Goal: Task Accomplishment & Management: Manage account settings

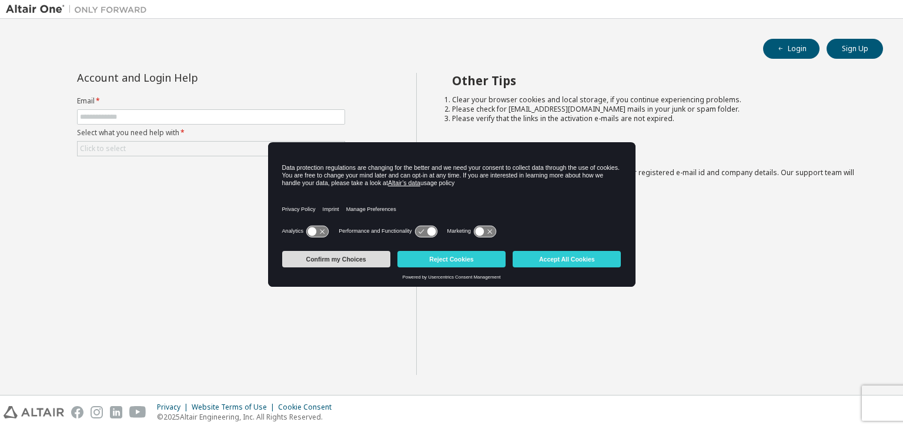
click at [366, 257] on button "Confirm my Choices" at bounding box center [336, 259] width 108 height 16
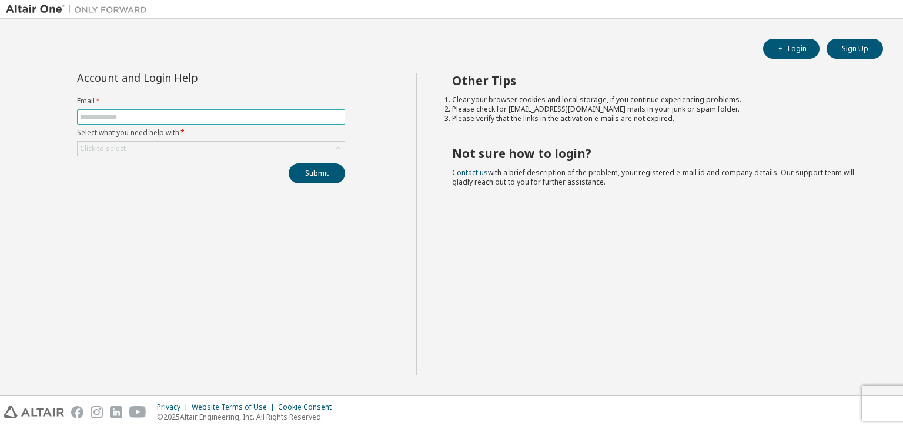
click at [188, 111] on span at bounding box center [211, 116] width 268 height 15
click at [186, 116] on input "text" at bounding box center [211, 116] width 262 height 9
type input "**********"
click at [178, 148] on div "Click to select" at bounding box center [211, 149] width 267 height 14
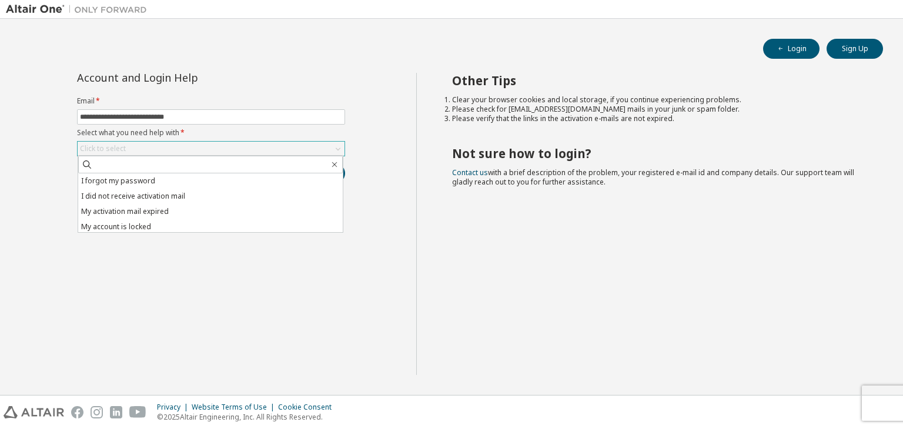
click at [177, 148] on div "Click to select" at bounding box center [211, 149] width 267 height 14
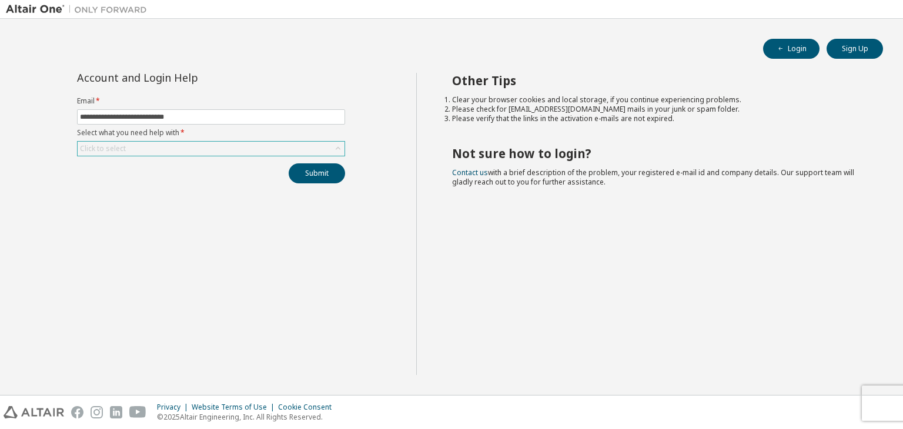
click at [181, 148] on div "Click to select" at bounding box center [211, 149] width 267 height 14
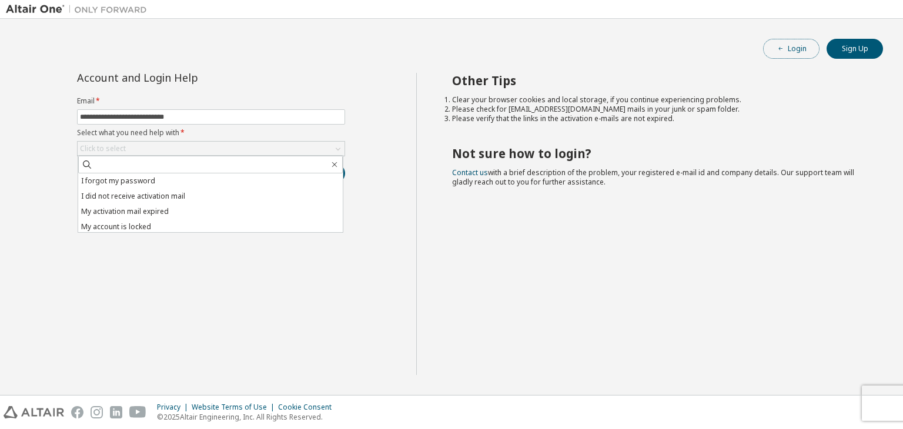
click at [797, 49] on button "Login" at bounding box center [791, 49] width 56 height 20
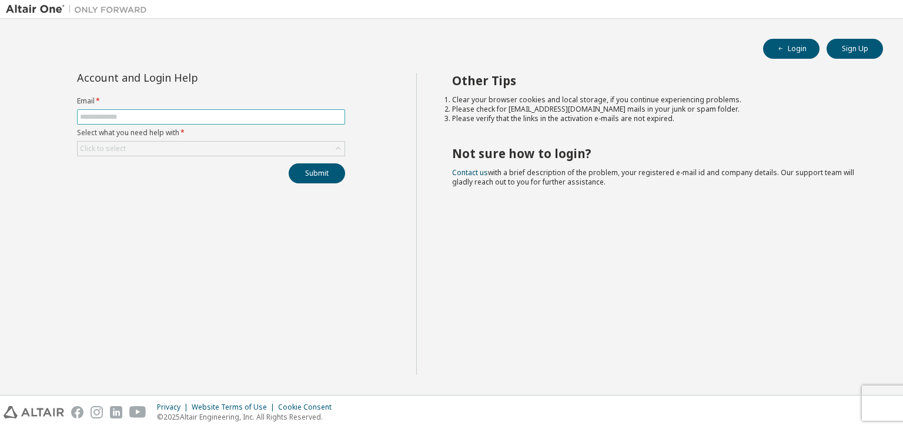
click at [232, 119] on input "text" at bounding box center [211, 116] width 262 height 9
type input "**********"
click at [200, 152] on div "Click to select" at bounding box center [211, 149] width 267 height 14
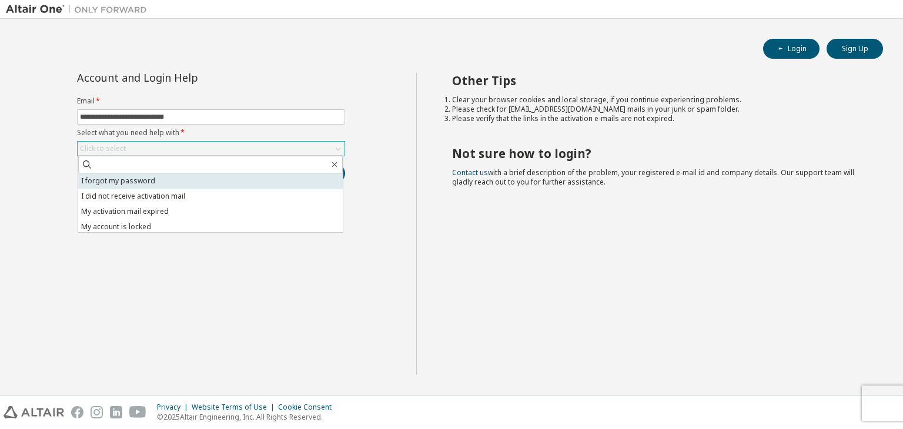
click at [179, 184] on li "I forgot my password" at bounding box center [210, 180] width 265 height 15
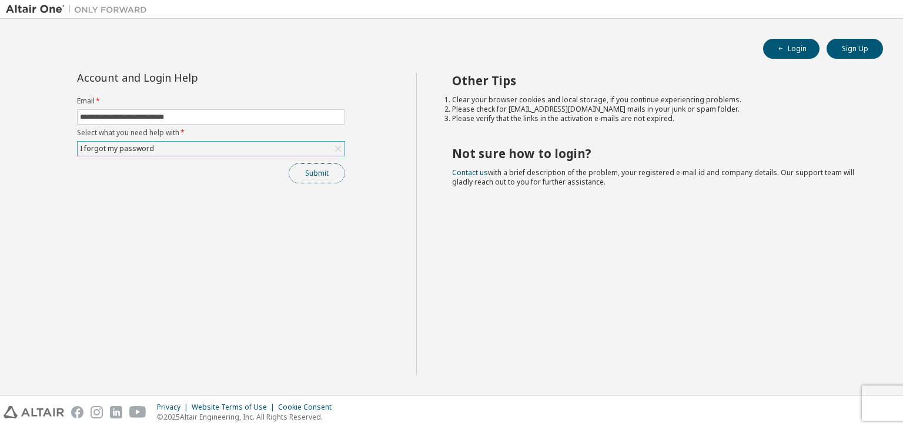
click at [308, 168] on button "Submit" at bounding box center [317, 173] width 56 height 20
click at [325, 181] on button "Submit" at bounding box center [317, 173] width 56 height 20
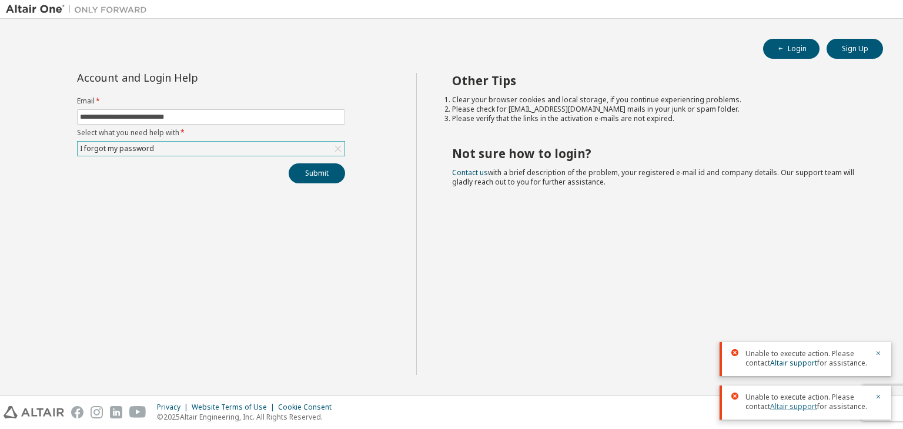
click at [781, 404] on link "Altair support" at bounding box center [793, 407] width 47 height 10
